Goal: Obtain resource: Obtain resource

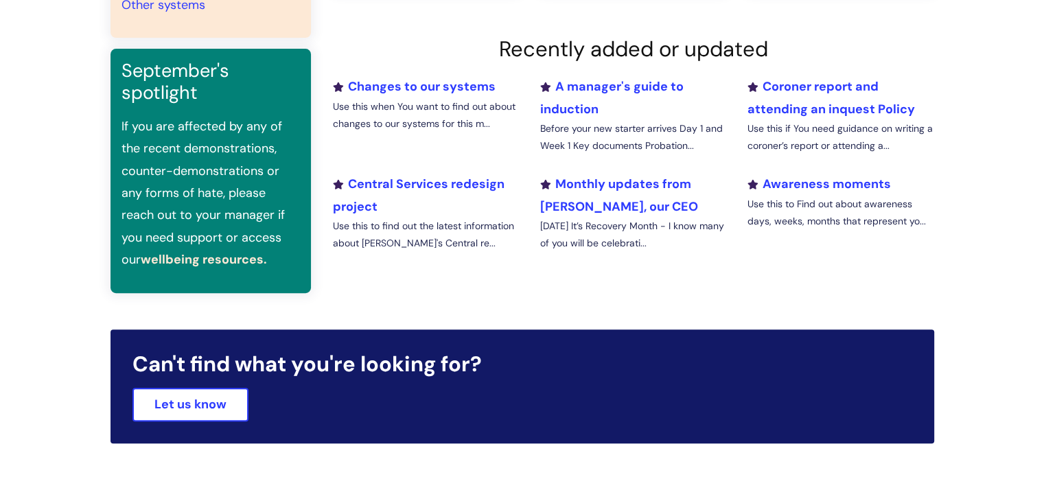
scroll to position [137, 0]
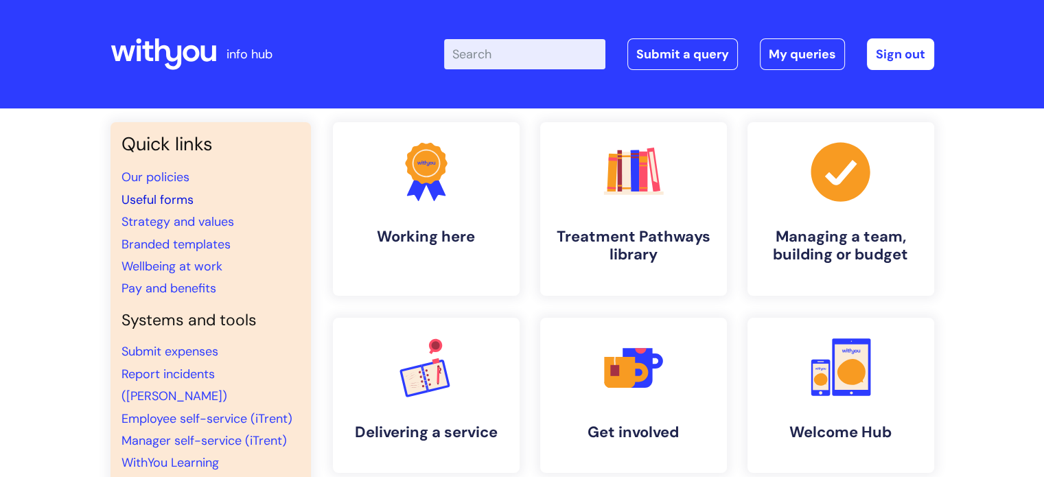
click at [171, 196] on link "Useful forms" at bounding box center [157, 199] width 72 height 16
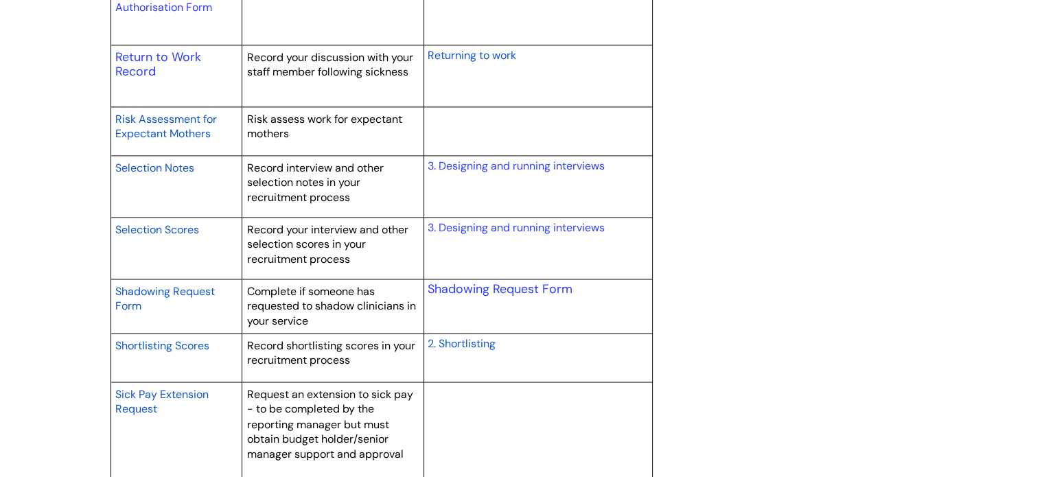
scroll to position [2059, 0]
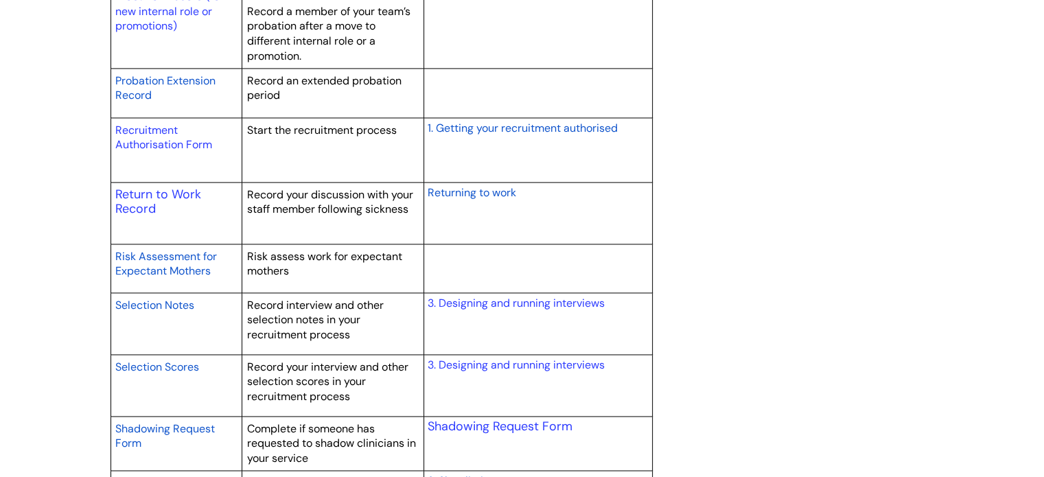
click at [467, 197] on span "Returning to work" at bounding box center [471, 192] width 89 height 14
